Goal: Navigation & Orientation: Find specific page/section

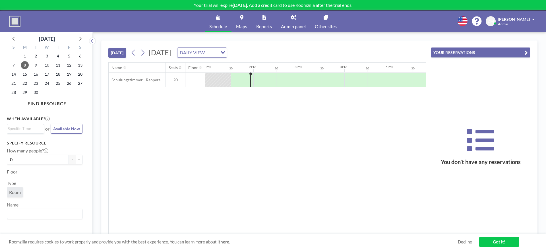
scroll to position [0, 592]
click at [283, 20] on link "Admin panel" at bounding box center [294, 21] width 34 height 21
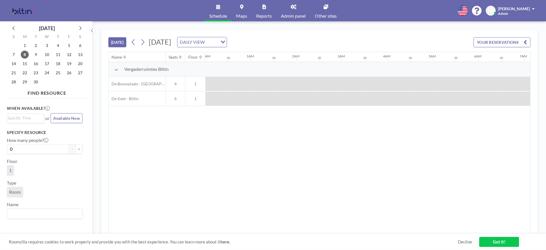
click at [292, 15] on span "Admin panel" at bounding box center [293, 16] width 25 height 5
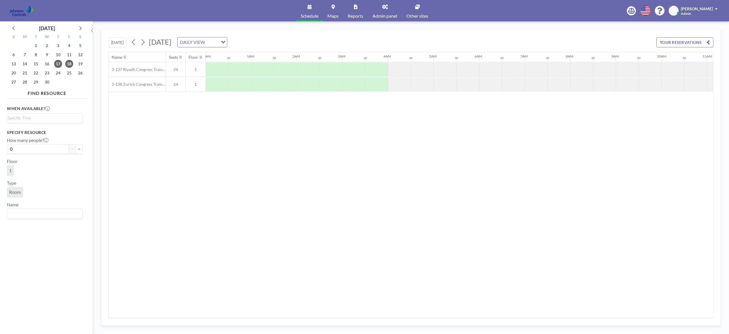
scroll to position [0, 587]
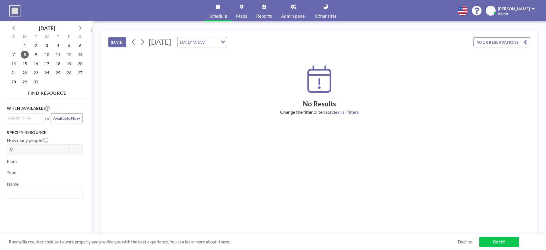
click at [275, 15] on link "Reports" at bounding box center [264, 10] width 25 height 21
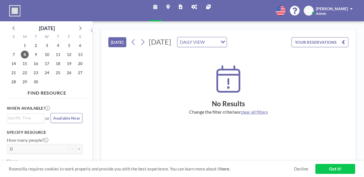
click at [192, 5] on icon at bounding box center [195, 7] width 6 height 5
